Goal: Find contact information: Find contact information

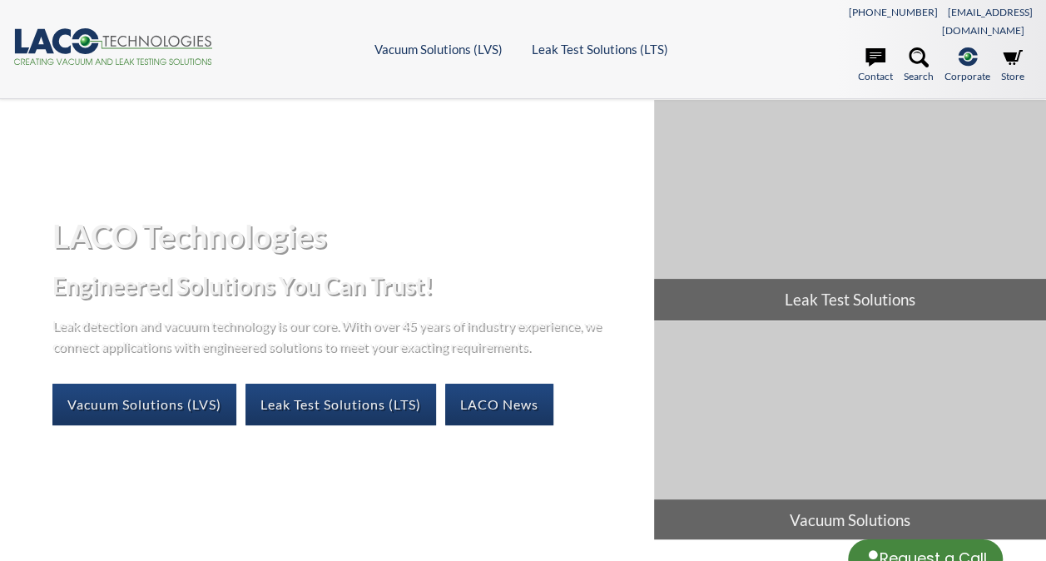
select select "Language Translate Widget"
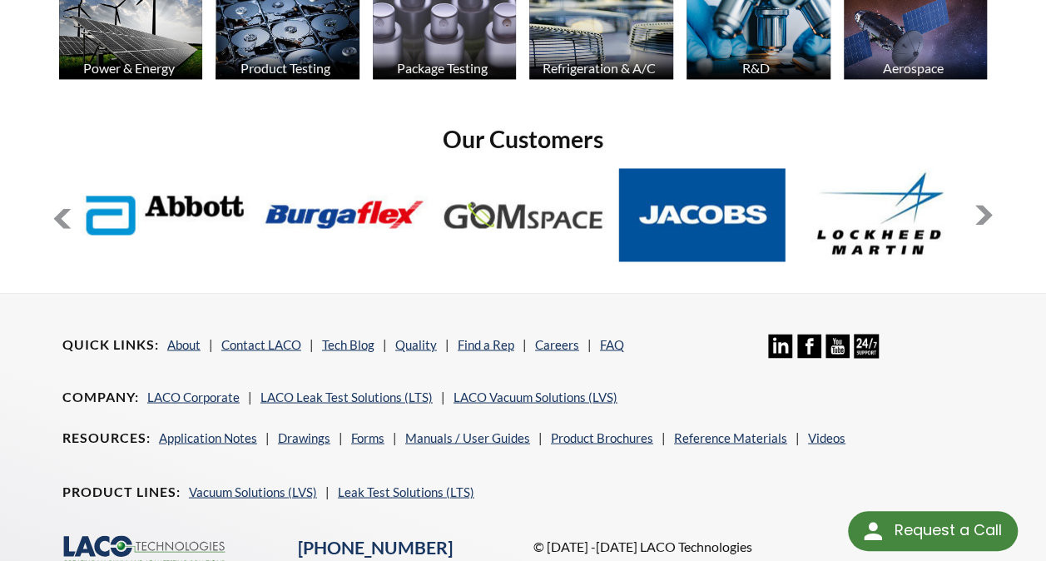
scroll to position [1354, 0]
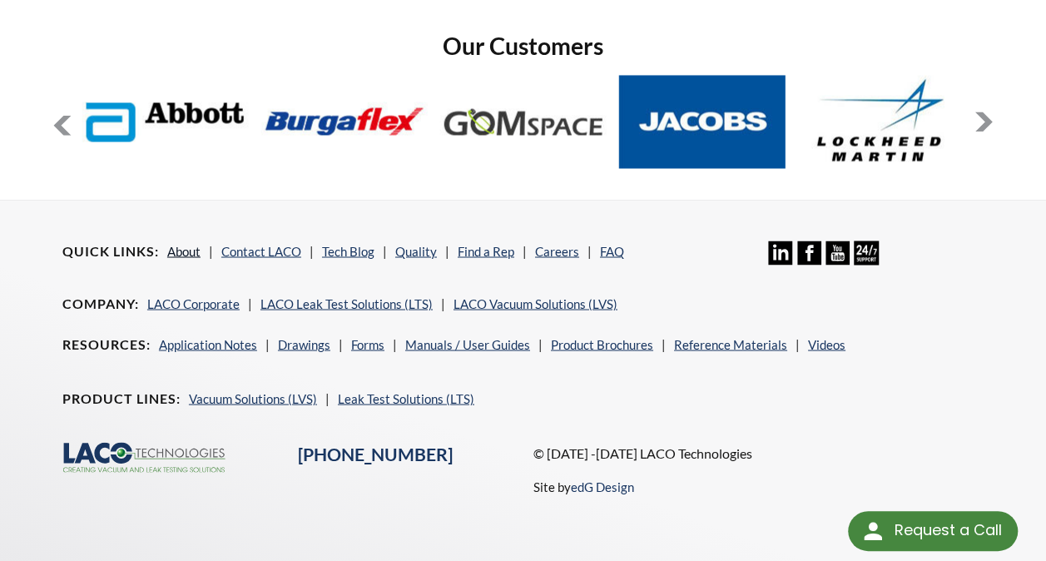
click at [175, 243] on link "About" at bounding box center [183, 250] width 33 height 15
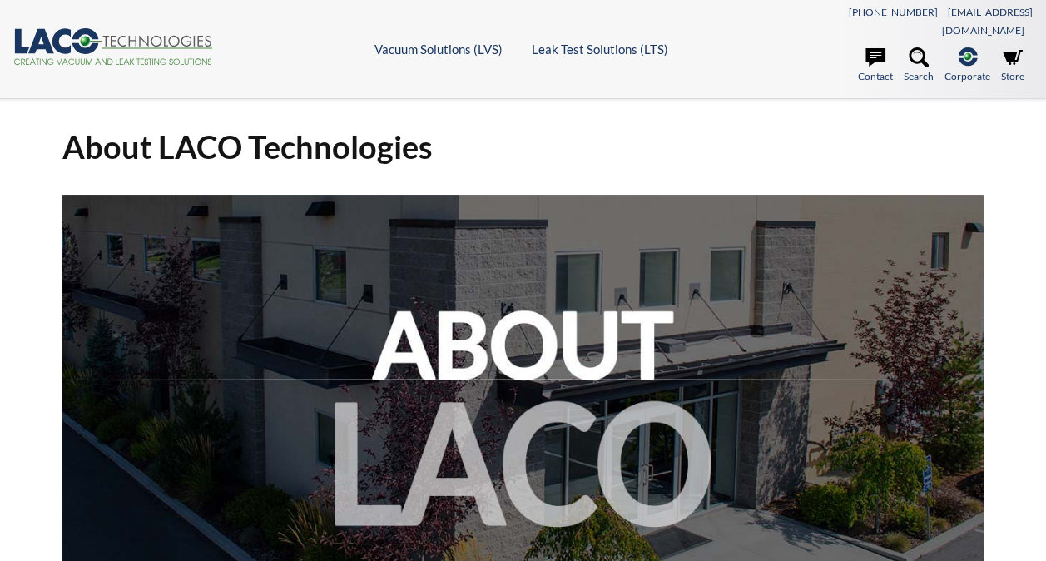
select select "Language Translate Widget"
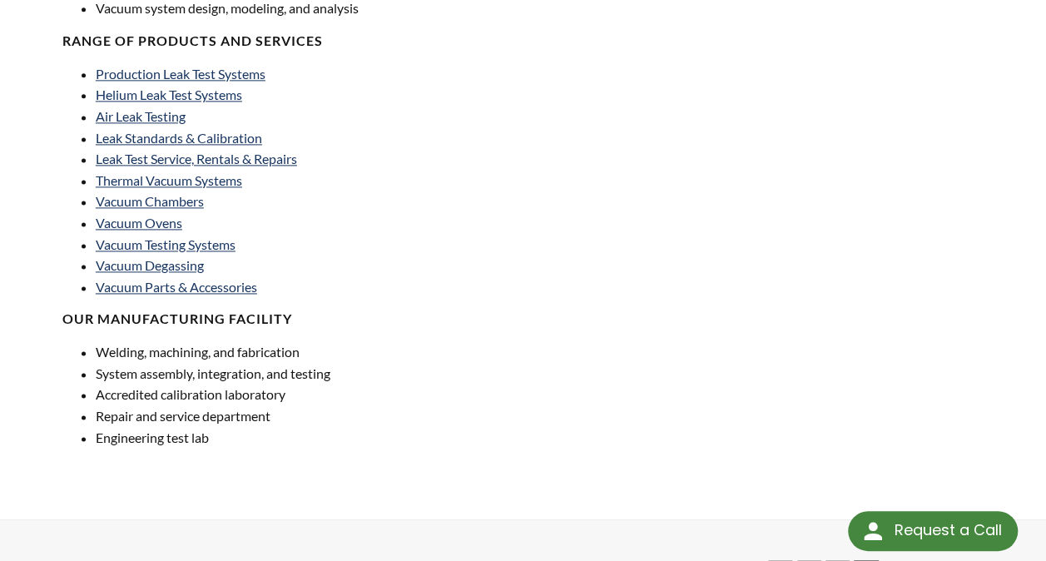
scroll to position [1388, 0]
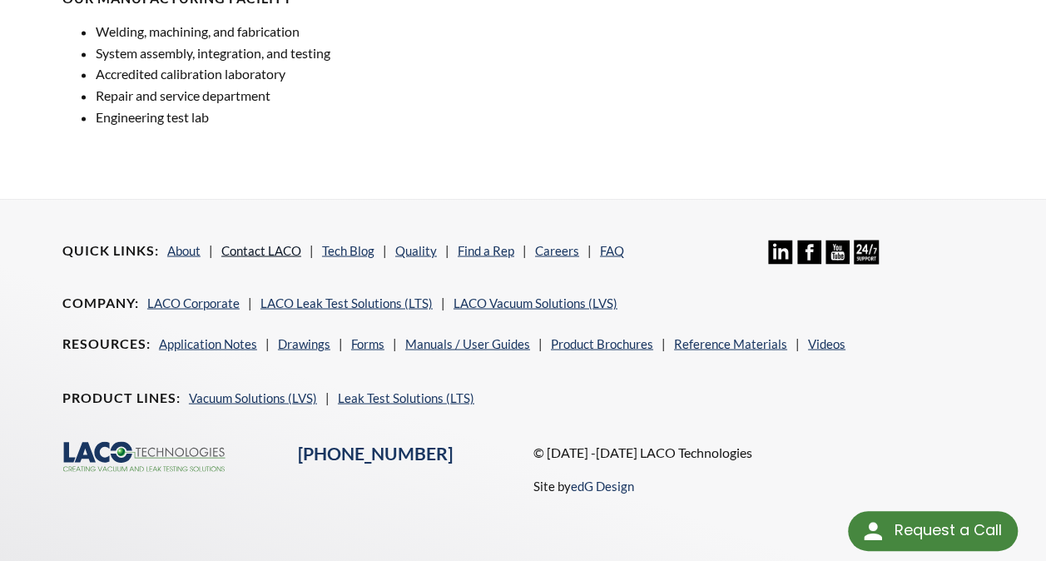
click at [270, 242] on link "Contact LACO" at bounding box center [261, 249] width 80 height 15
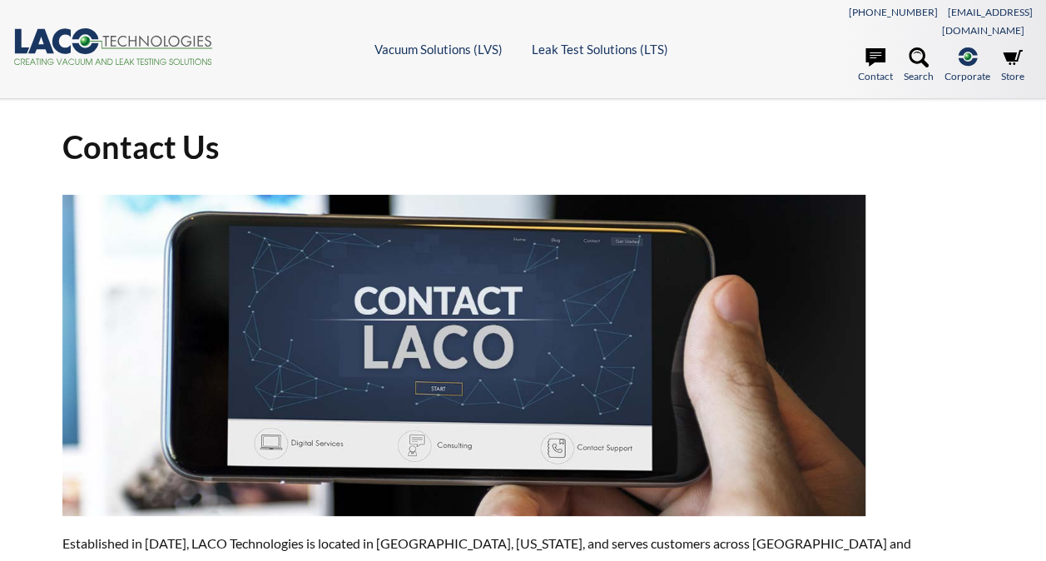
select select "Language Translate Widget"
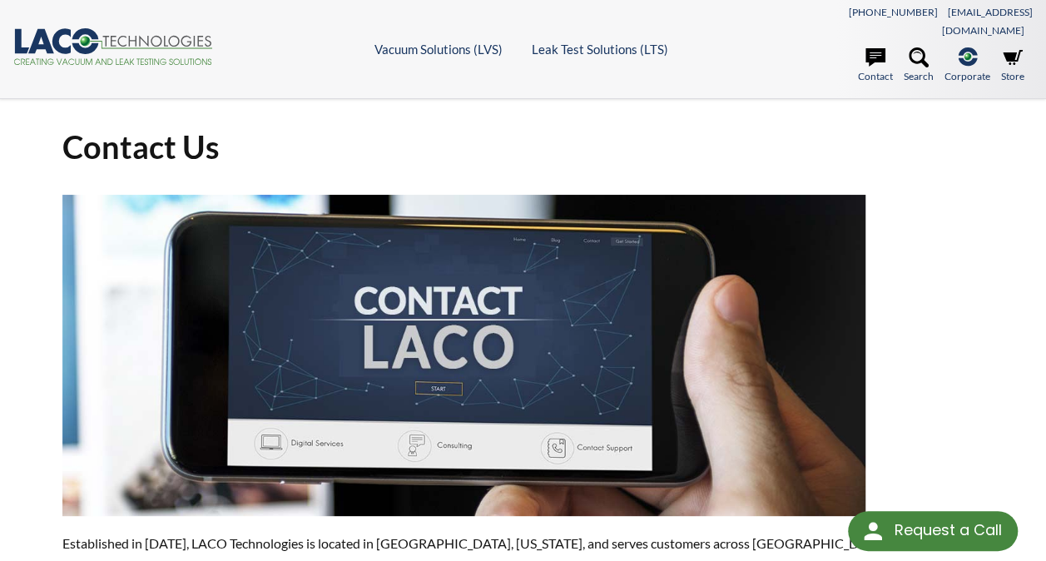
click at [72, 37] on icon ".cls-1{fill:#193661;}.cls-2{fill:#58595b;}.cls-3{fill:url(#radial-gradient);}.c…" at bounding box center [113, 46] width 200 height 37
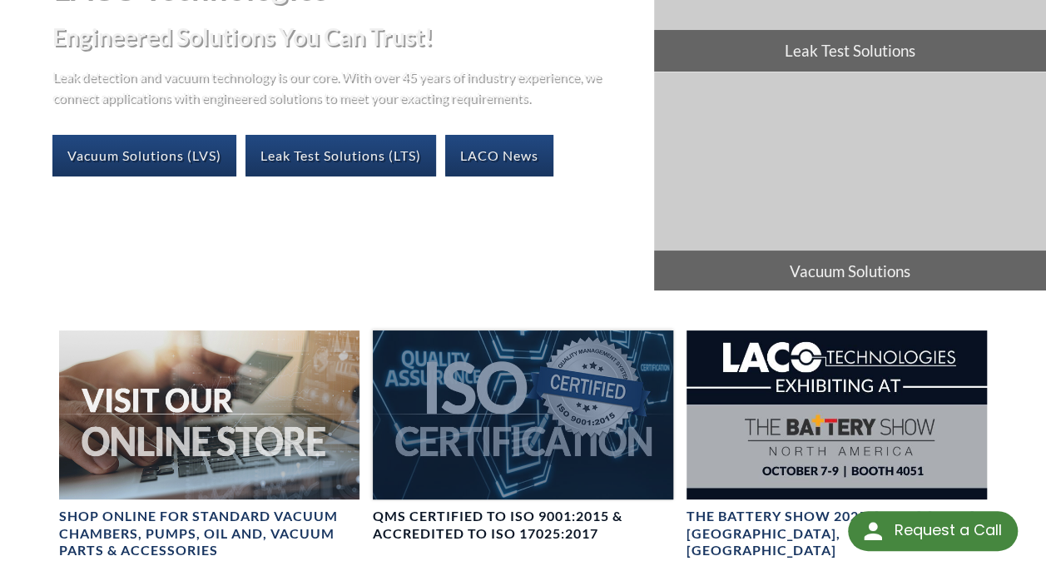
scroll to position [333, 0]
